Goal: Task Accomplishment & Management: Complete application form

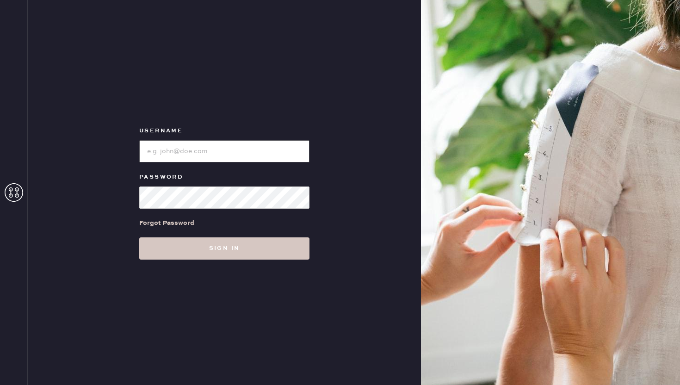
type input "reformationponce"
click at [226, 266] on div "Username Password Forgot Password Sign in" at bounding box center [224, 192] width 393 height 385
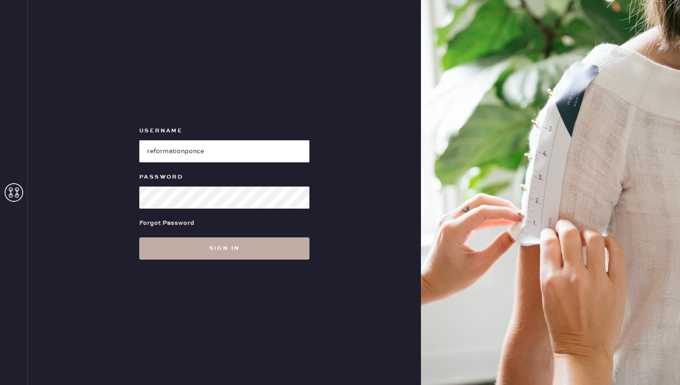
click at [227, 255] on button "Sign in" at bounding box center [224, 248] width 170 height 22
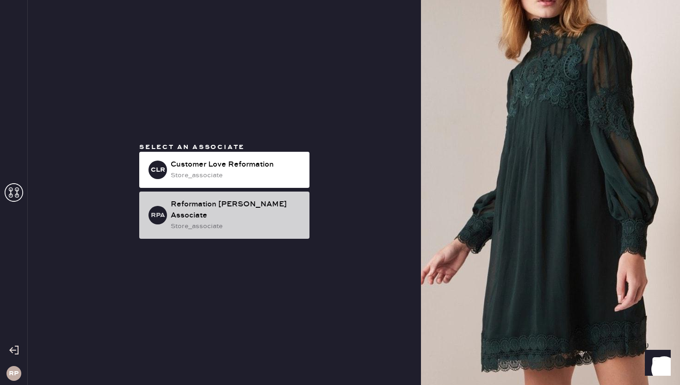
click at [209, 221] on div "store_associate" at bounding box center [236, 226] width 131 height 10
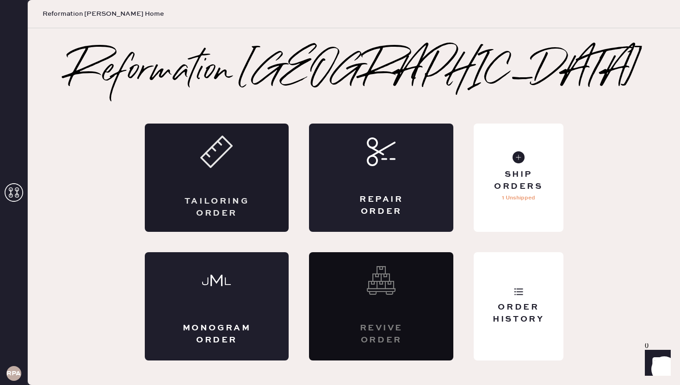
click at [208, 176] on div "Tailoring Order" at bounding box center [217, 177] width 144 height 108
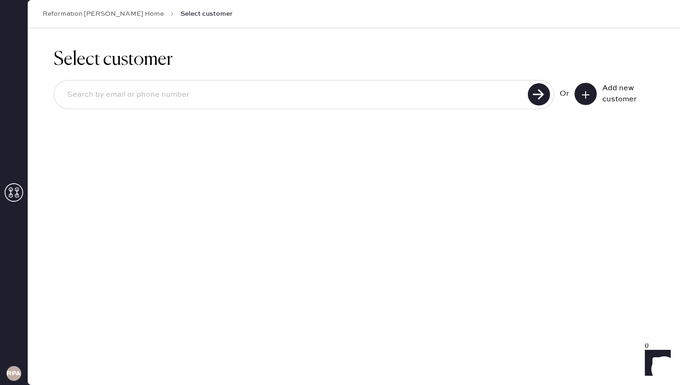
click at [592, 93] on button at bounding box center [585, 94] width 22 height 22
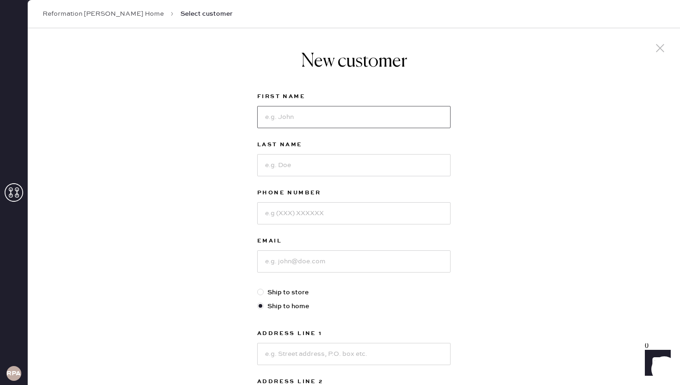
click at [379, 121] on input at bounding box center [353, 117] width 193 height 22
click at [418, 114] on input at bounding box center [353, 117] width 193 height 22
click at [305, 99] on label "First Name" at bounding box center [353, 96] width 193 height 11
click at [281, 117] on input at bounding box center [353, 117] width 193 height 22
type input "[PERSON_NAME]"
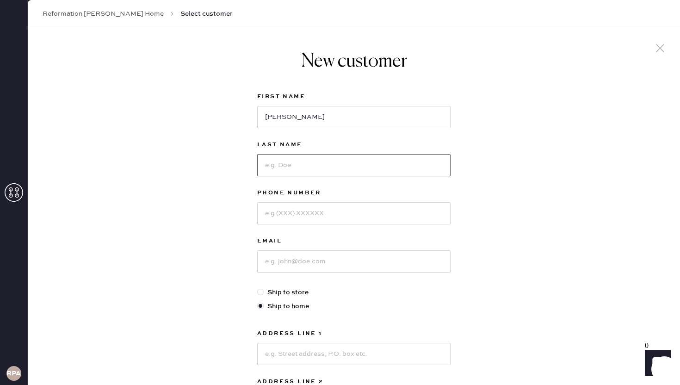
click at [275, 170] on input at bounding box center [353, 165] width 193 height 22
type input "Chandran"
click at [283, 221] on input at bounding box center [353, 213] width 193 height 22
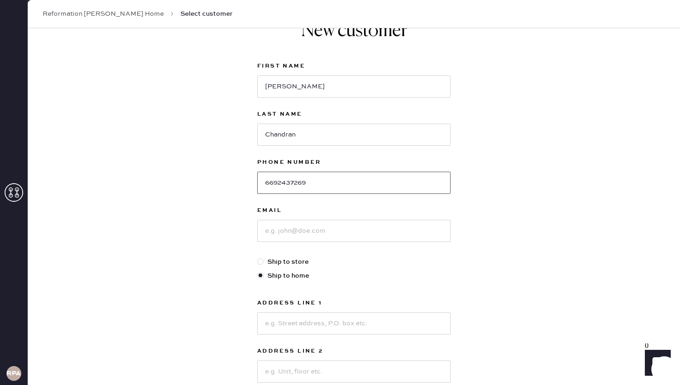
scroll to position [34, 0]
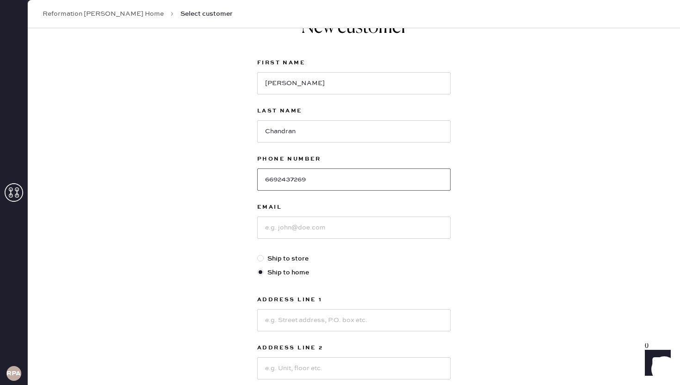
type input "6692437269"
click at [275, 230] on input at bounding box center [353, 227] width 193 height 22
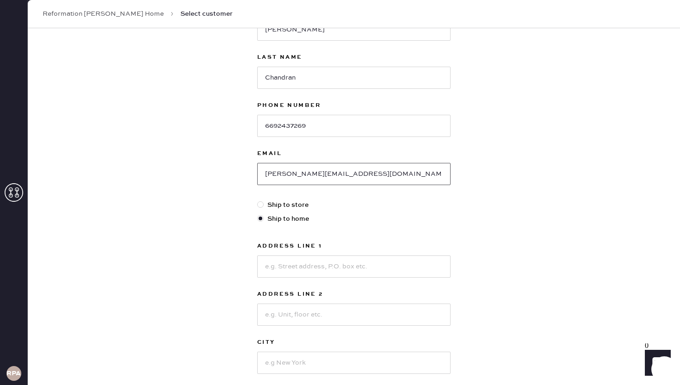
scroll to position [89, 0]
type input "[PERSON_NAME][EMAIL_ADDRESS][DOMAIN_NAME]"
click at [280, 265] on input at bounding box center [353, 264] width 193 height 22
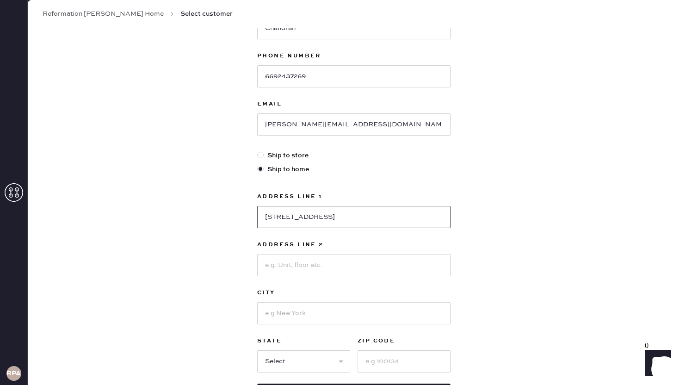
scroll to position [139, 0]
type input "[STREET_ADDRESS]"
click at [278, 265] on input at bounding box center [353, 263] width 193 height 22
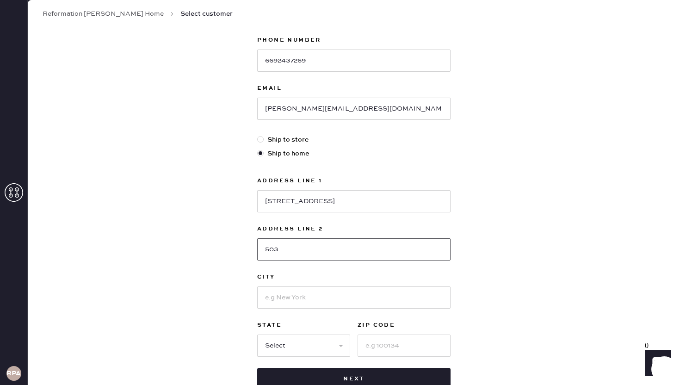
click at [266, 252] on input "503" at bounding box center [353, 249] width 193 height 22
type input "#503"
click at [277, 296] on input at bounding box center [353, 297] width 193 height 22
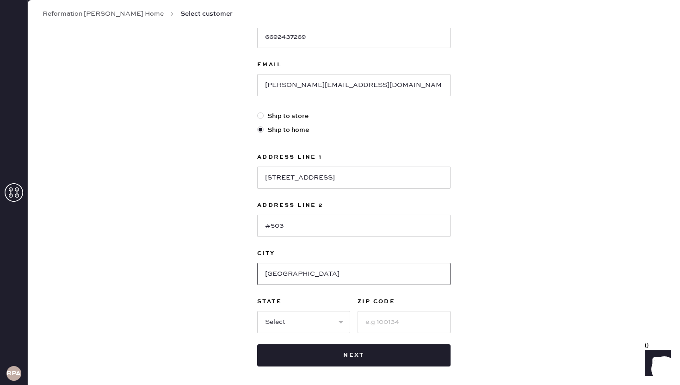
scroll to position [192, 0]
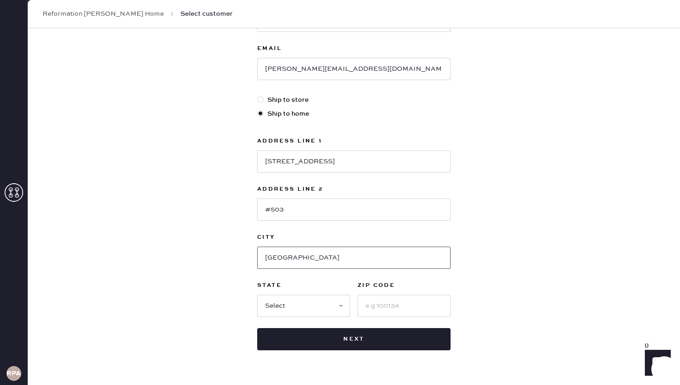
type input "[GEOGRAPHIC_DATA]"
click at [269, 302] on select "Select AK AL AR AZ CA CO CT [GEOGRAPHIC_DATA] DE FL [GEOGRAPHIC_DATA] HI [GEOGR…" at bounding box center [303, 306] width 93 height 22
select select "GA"
click at [257, 295] on select "Select AK AL AR AZ CA CO CT [GEOGRAPHIC_DATA] DE FL [GEOGRAPHIC_DATA] HI [GEOGR…" at bounding box center [303, 306] width 93 height 22
click at [384, 299] on input at bounding box center [403, 306] width 93 height 22
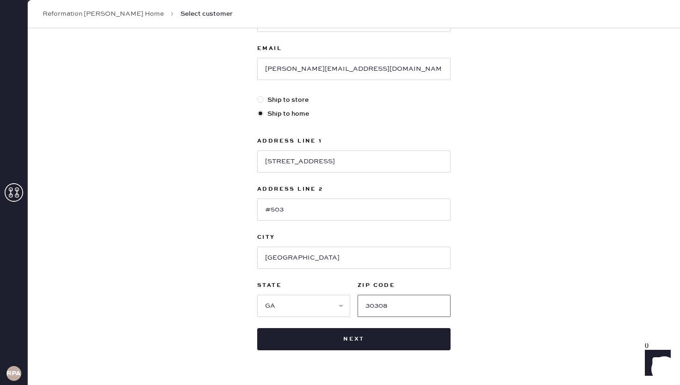
scroll to position [201, 0]
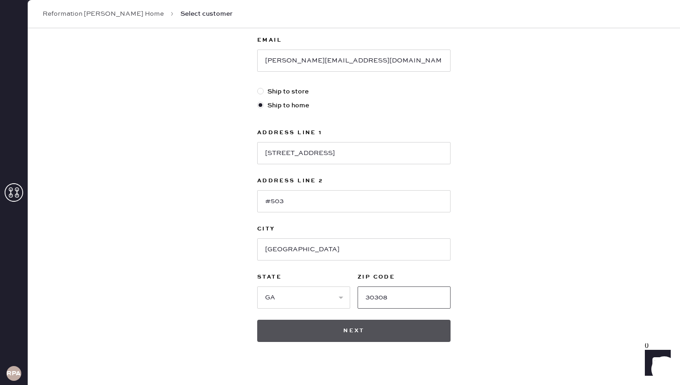
type input "30308"
click at [339, 335] on button "Next" at bounding box center [353, 331] width 193 height 22
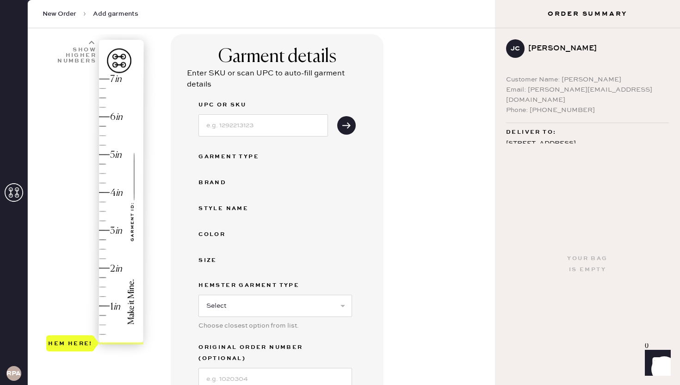
scroll to position [54, 0]
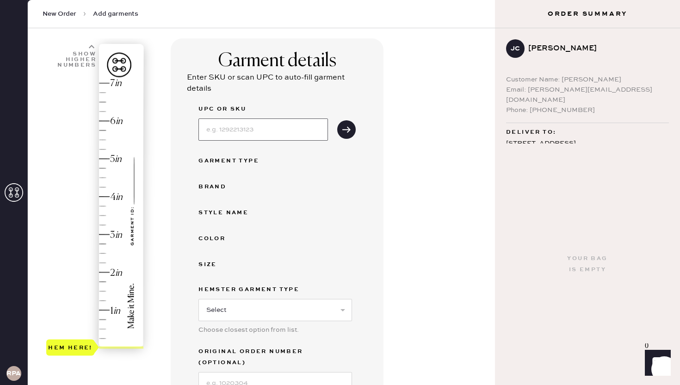
click at [248, 130] on input at bounding box center [262, 129] width 129 height 22
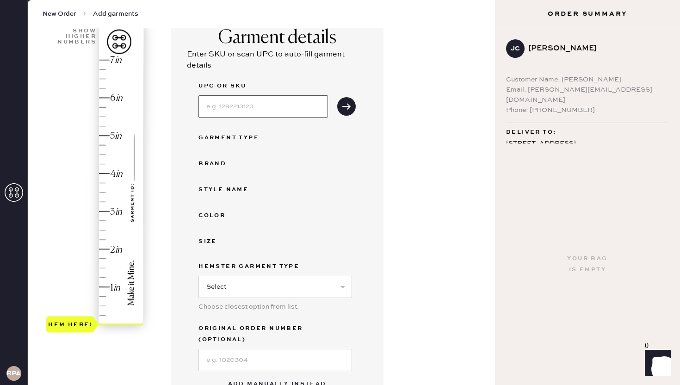
scroll to position [26, 0]
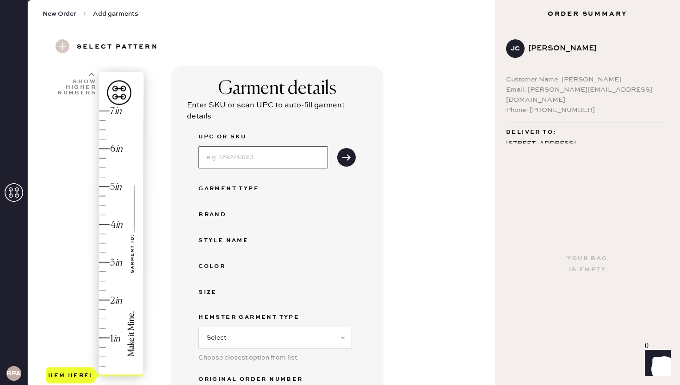
click at [224, 156] on input at bounding box center [262, 157] width 129 height 22
type input "V"
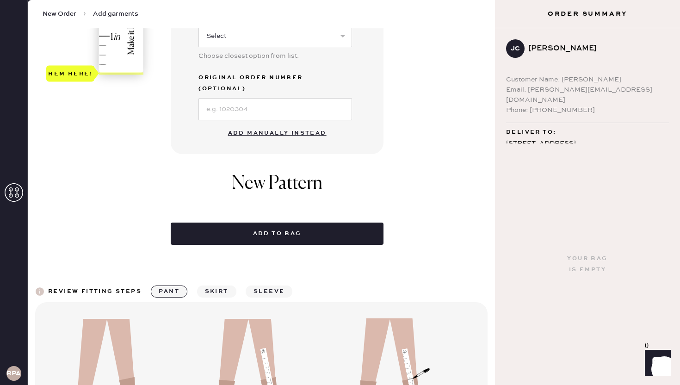
scroll to position [313, 0]
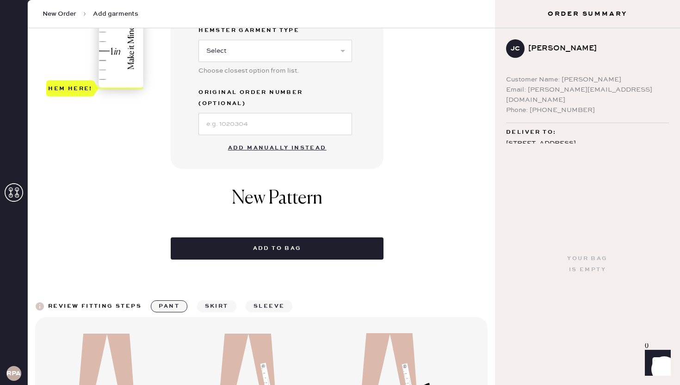
click at [246, 139] on button "Add manually instead" at bounding box center [277, 148] width 110 height 18
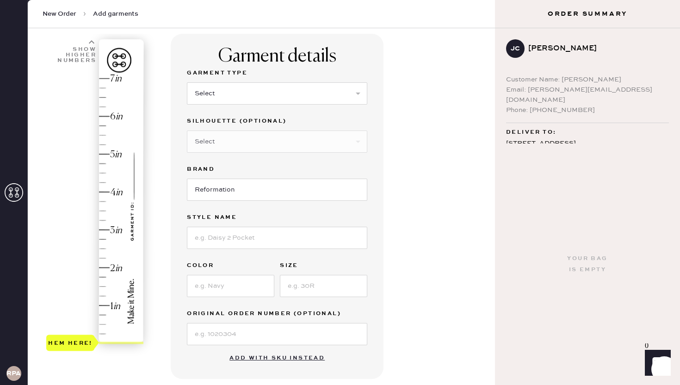
scroll to position [32, 0]
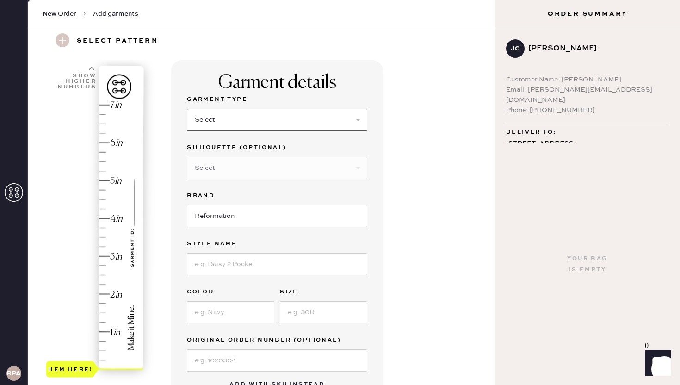
click at [244, 111] on select "Select Basic Skirt Jeans Leggings Pants Shorts Basic Sleeved Dress Basic Sleeve…" at bounding box center [277, 120] width 180 height 22
select select "2"
click at [187, 109] on select "Select Basic Skirt Jeans Leggings Pants Shorts Basic Sleeved Dress Basic Sleeve…" at bounding box center [277, 120] width 180 height 22
click at [228, 166] on select "Select Shorts Cropped Flare Boot Cut Straight Skinny Other" at bounding box center [277, 168] width 180 height 22
select select "5"
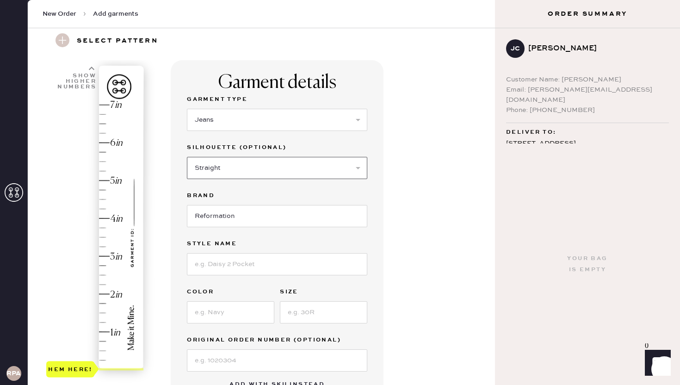
click at [187, 157] on select "Select Shorts Cropped Flare Boot Cut Straight Skinny Other" at bounding box center [277, 168] width 180 height 22
click at [223, 217] on input "Reformation" at bounding box center [277, 216] width 180 height 22
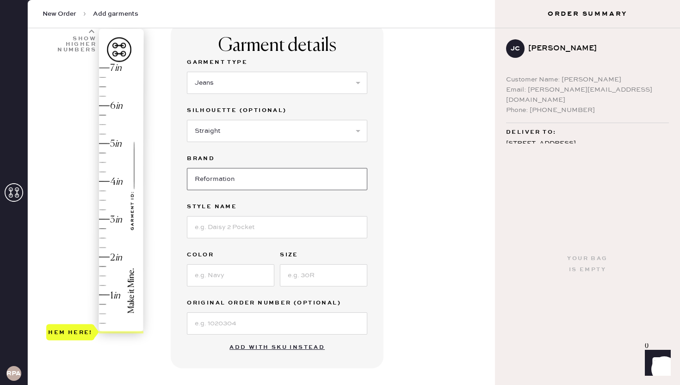
scroll to position [72, 0]
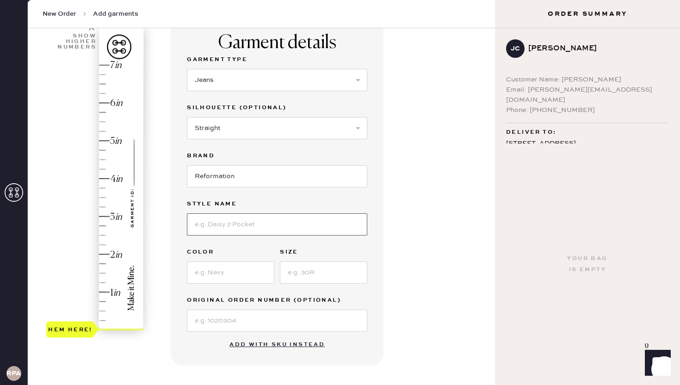
click at [223, 217] on input at bounding box center [277, 224] width 180 height 22
type input "Val 90s Mid Rise Straight Jeans"
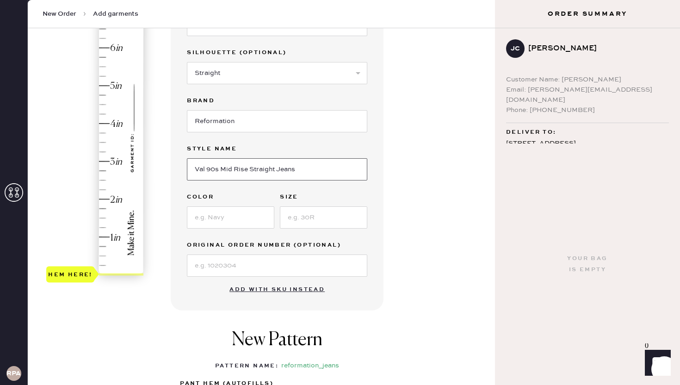
scroll to position [135, 0]
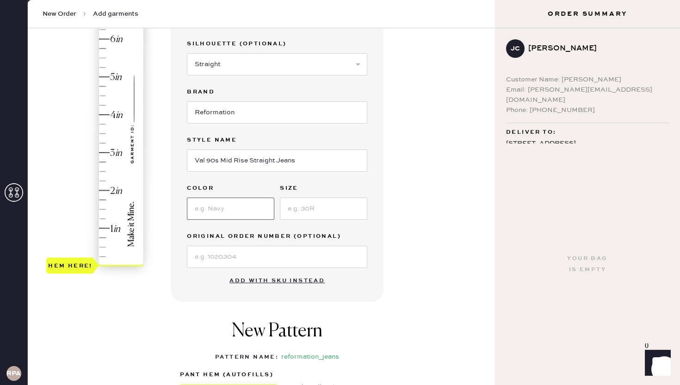
click at [246, 211] on input at bounding box center [230, 208] width 87 height 22
type input "Pelican"
click at [308, 226] on div "Garment Type Select Basic Skirt Jeans Leggings Pants Shorts Basic Sleeved Dress…" at bounding box center [277, 128] width 180 height 277
click at [308, 217] on input at bounding box center [323, 208] width 87 height 22
click at [321, 196] on div at bounding box center [323, 208] width 87 height 24
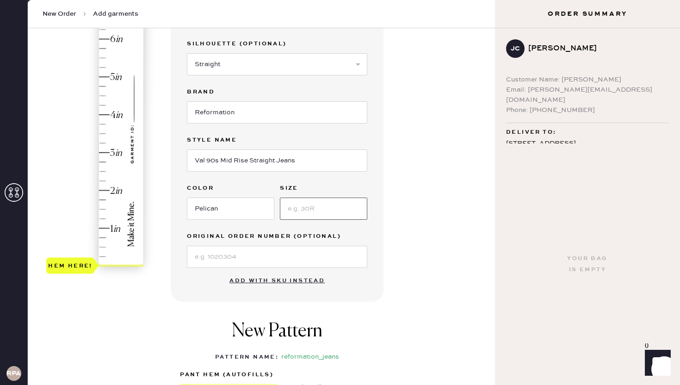
click at [342, 210] on input at bounding box center [323, 208] width 87 height 22
type input "25"
click at [317, 266] on input at bounding box center [277, 257] width 180 height 22
click at [369, 279] on div "Garment details Garment Type Select Basic Skirt Jeans Leggings Pants Shorts Bas…" at bounding box center [277, 129] width 213 height 345
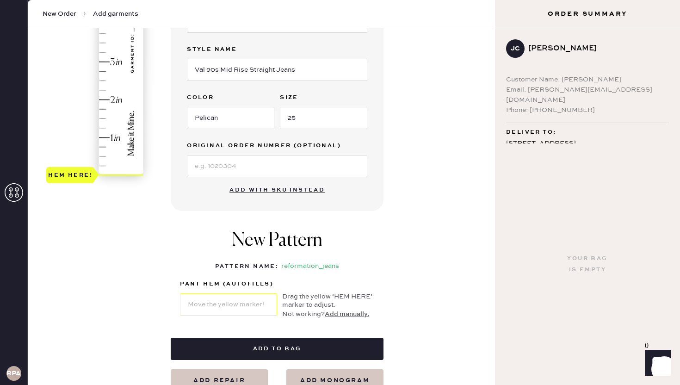
scroll to position [213, 0]
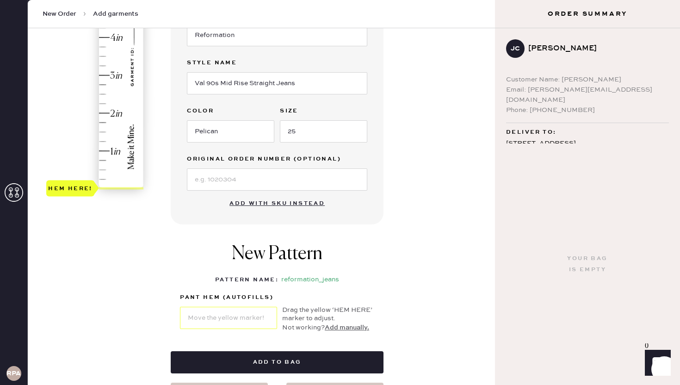
type input "1.5"
click at [103, 132] on div "Hem here!" at bounding box center [95, 56] width 98 height 273
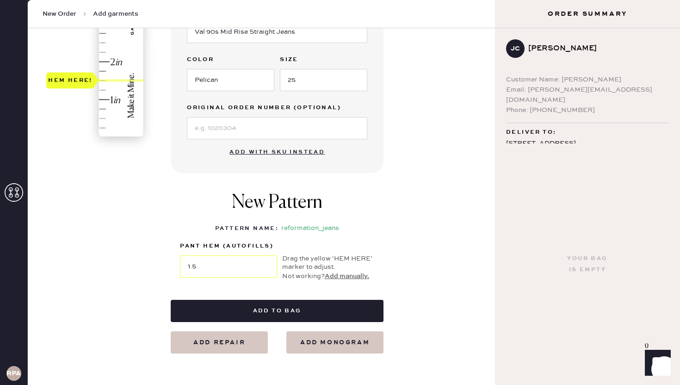
scroll to position [273, 0]
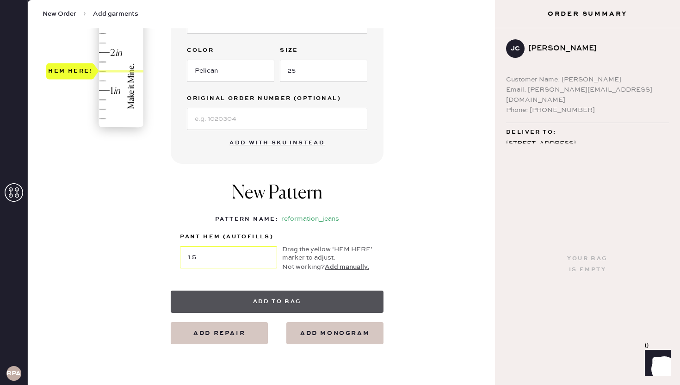
click at [333, 297] on button "Add to bag" at bounding box center [277, 301] width 213 height 22
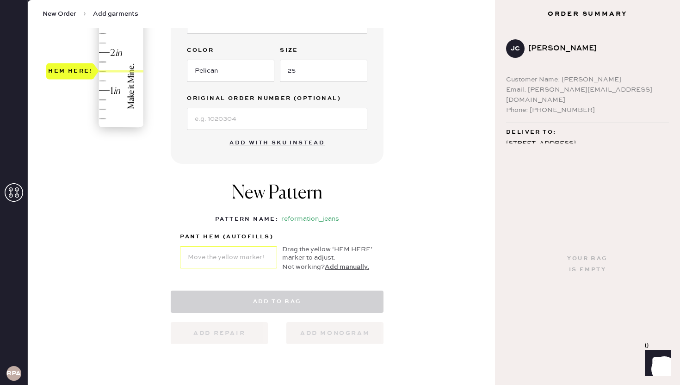
select select "2"
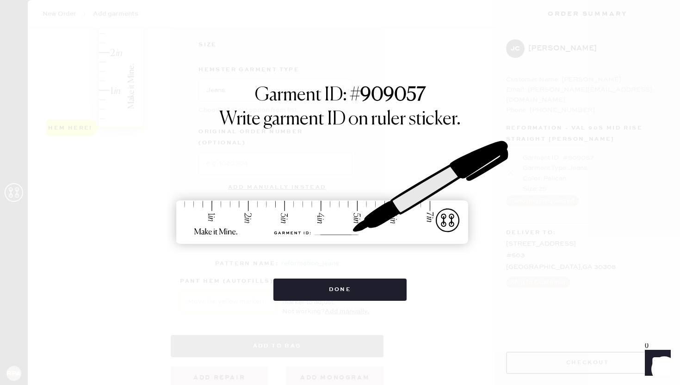
click at [333, 297] on button "Done" at bounding box center [340, 289] width 134 height 22
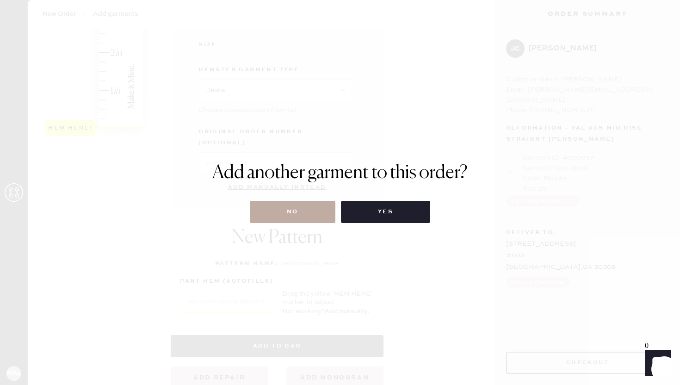
click at [308, 216] on button "No" at bounding box center [293, 212] width 86 height 22
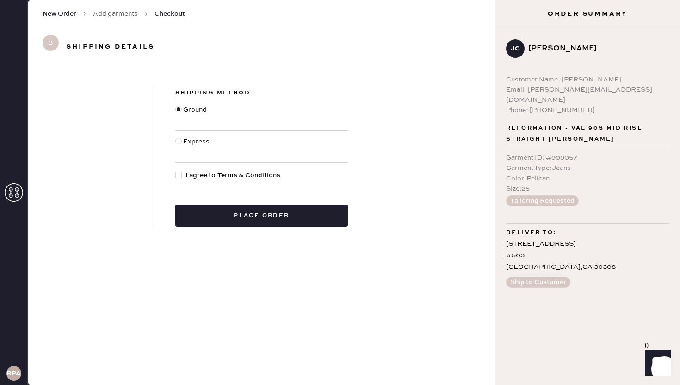
click at [179, 169] on div "Shipping Method Ground Express I agree to Terms & Conditions Place order" at bounding box center [261, 156] width 213 height 139
click at [179, 174] on div at bounding box center [178, 175] width 6 height 6
click at [176, 171] on input "I agree to Terms & Conditions" at bounding box center [175, 170] width 0 height 0
checkbox input "true"
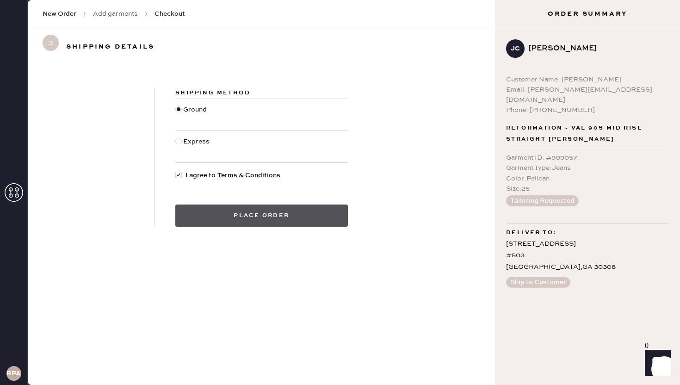
click at [272, 215] on button "Place order" at bounding box center [261, 215] width 172 height 22
